Goal: Task Accomplishment & Management: Use online tool/utility

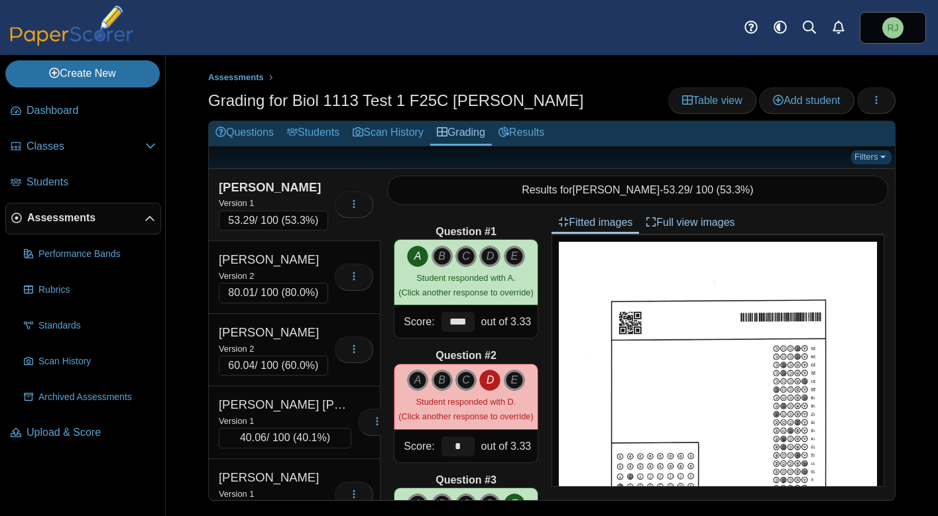
click at [879, 158] on link "Filters" at bounding box center [871, 157] width 40 height 13
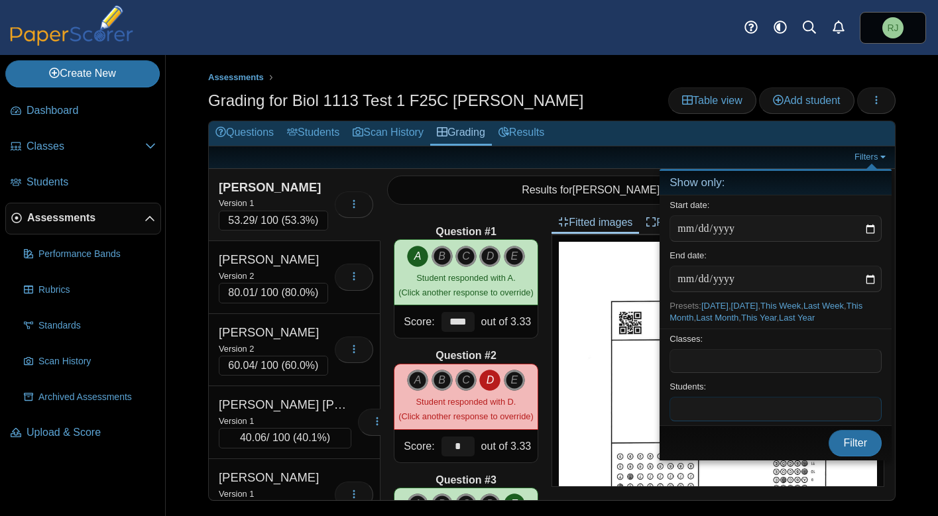
click at [728, 411] on span at bounding box center [775, 409] width 211 height 23
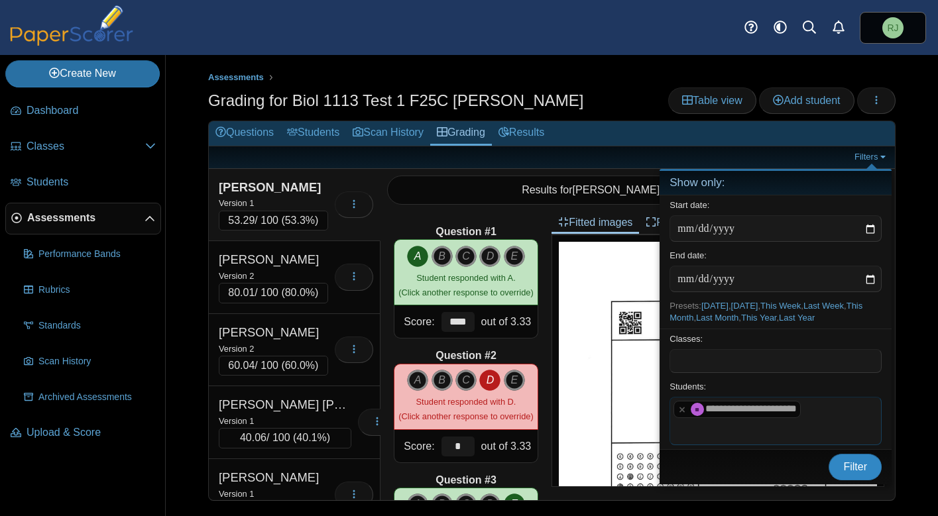
click at [847, 462] on span "Filter" at bounding box center [855, 466] width 24 height 11
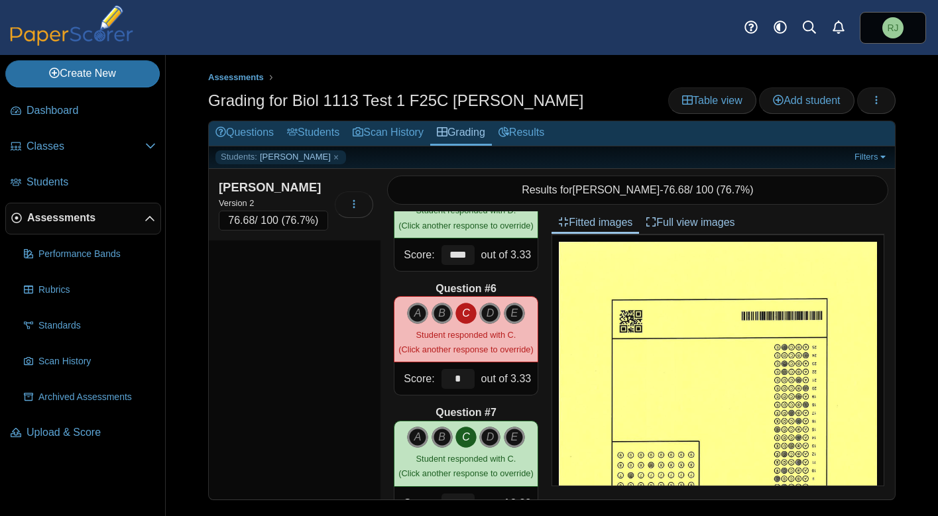
scroll to position [573, 0]
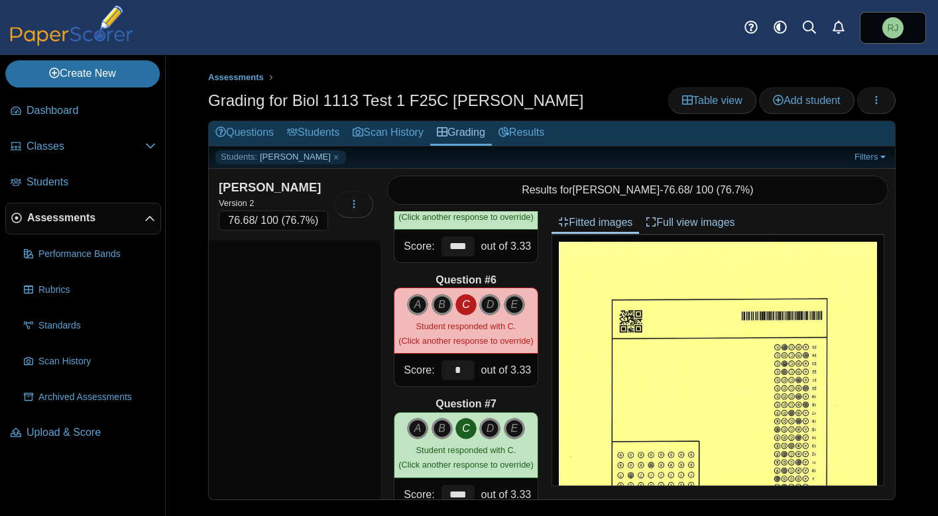
drag, startPoint x: 473, startPoint y: 360, endPoint x: 480, endPoint y: 330, distance: 30.6
click at [479, 330] on div "Question #6 A B C D E" at bounding box center [466, 330] width 145 height 114
click at [343, 309] on div "Knapp, Reagan Version 2 76.68 / 100 ( 76.7% ) Loading…" at bounding box center [295, 334] width 172 height 331
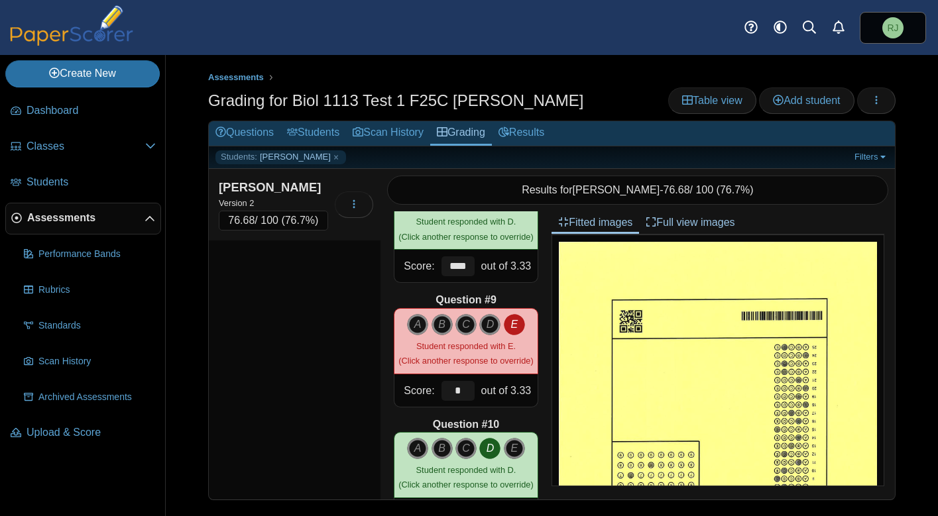
scroll to position [928, 0]
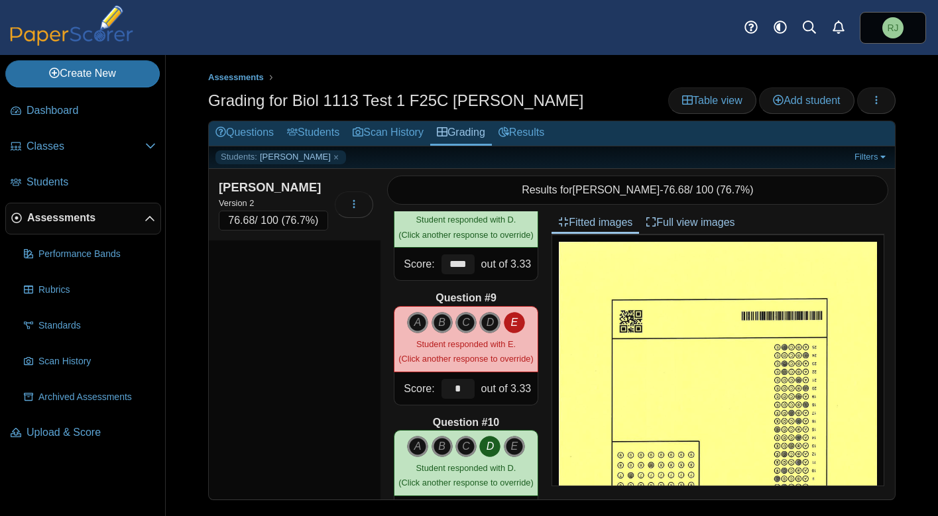
drag, startPoint x: 279, startPoint y: 379, endPoint x: 287, endPoint y: 333, distance: 45.8
click at [287, 333] on div "Knapp, Reagan Version 2 76.68 / 100 ( 76.7% ) Loading…" at bounding box center [295, 334] width 172 height 331
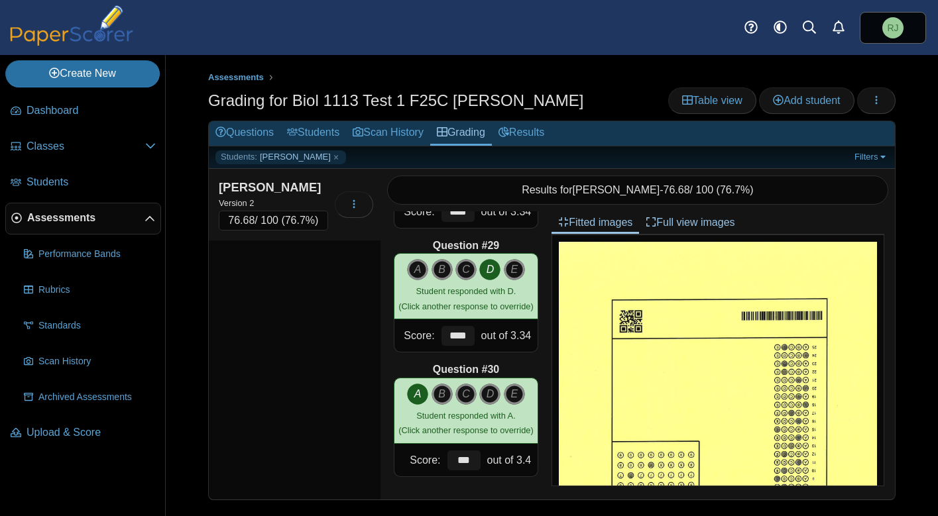
scroll to position [3465, 0]
click at [324, 158] on link "Students: Reagan Knapp" at bounding box center [280, 157] width 131 height 13
